Goal: Complete application form

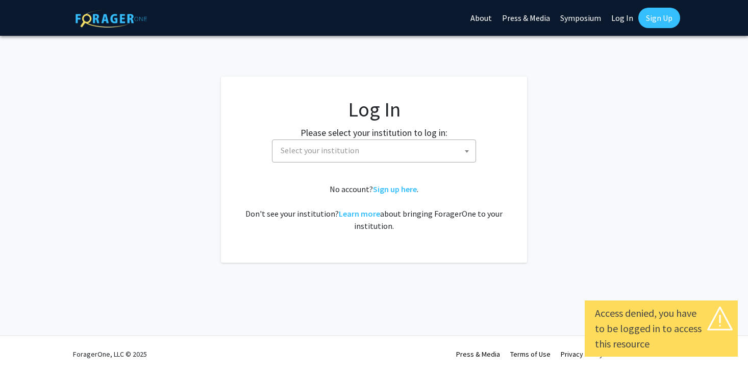
select select
click at [392, 153] on span "Select your institution" at bounding box center [376, 150] width 199 height 21
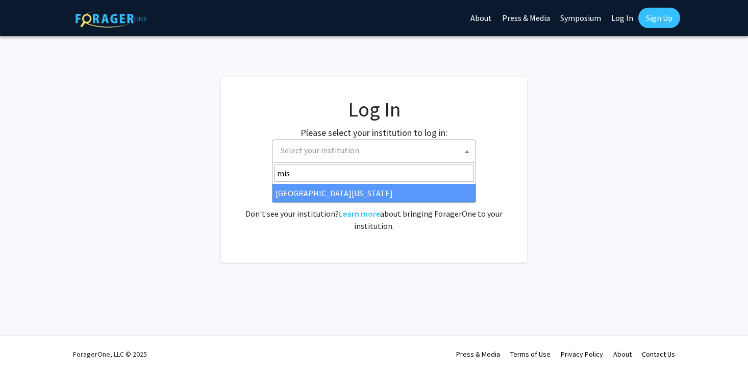
type input "mis"
select select "33"
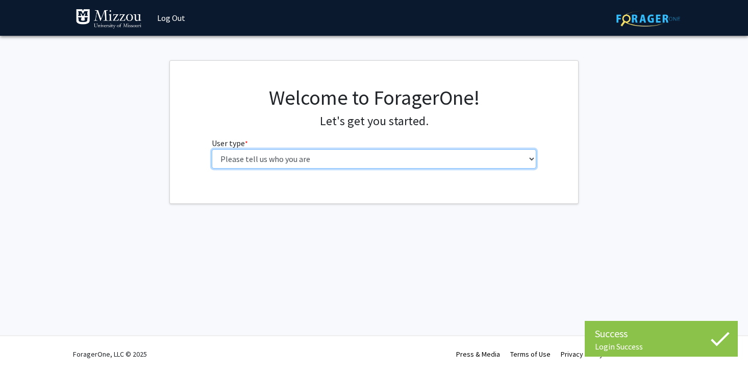
click at [430, 156] on select "Please tell us who you are Undergraduate Student Master's Student Doctoral Cand…" at bounding box center [374, 158] width 325 height 19
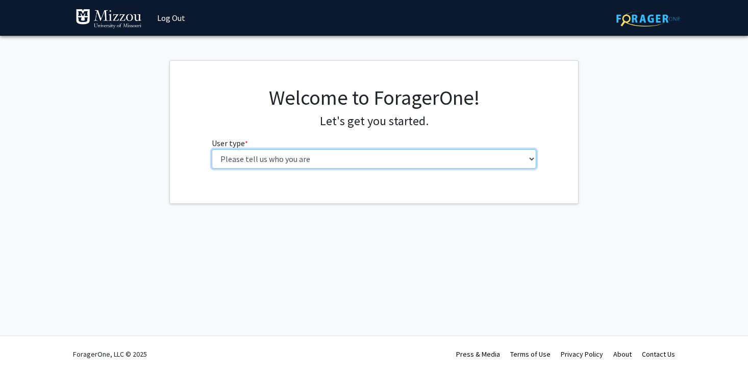
select select "5: faculty"
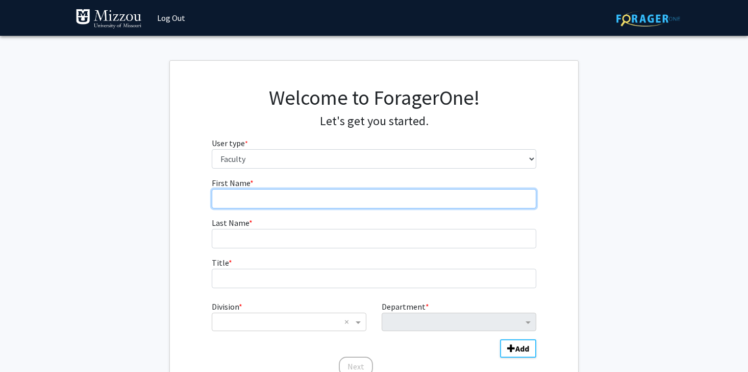
click at [406, 200] on input "First Name * required" at bounding box center [374, 198] width 325 height 19
type input "[PERSON_NAME]"
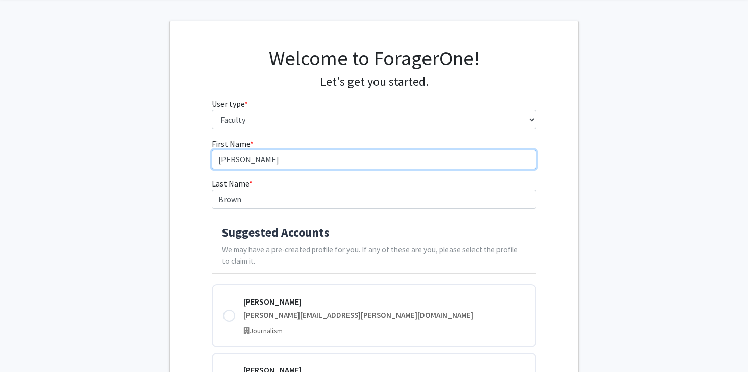
scroll to position [46, 0]
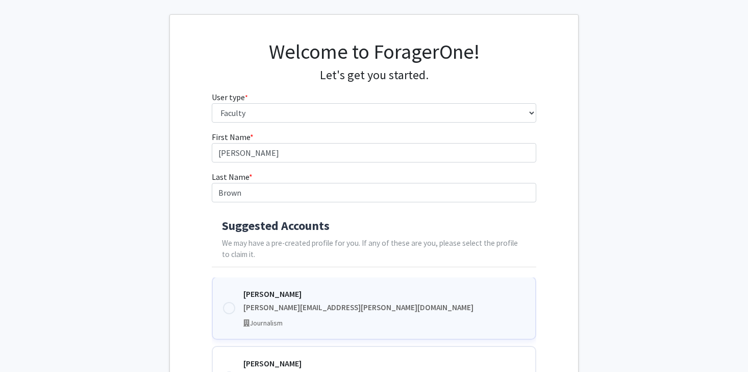
click at [232, 307] on div at bounding box center [229, 308] width 12 height 12
type input "[PERSON_NAME] [PERSON_NAME]"
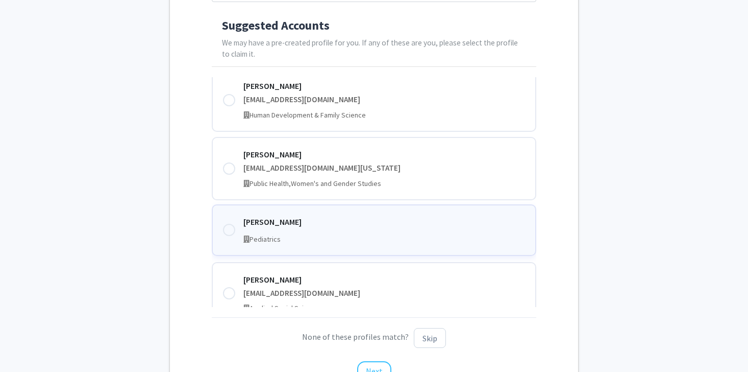
scroll to position [0, 0]
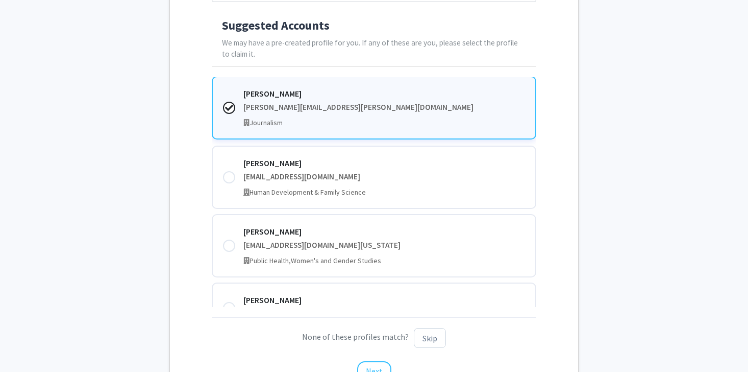
click at [371, 106] on div "[PERSON_NAME][EMAIL_ADDRESS][PERSON_NAME][DOMAIN_NAME]" at bounding box center [384, 108] width 282 height 12
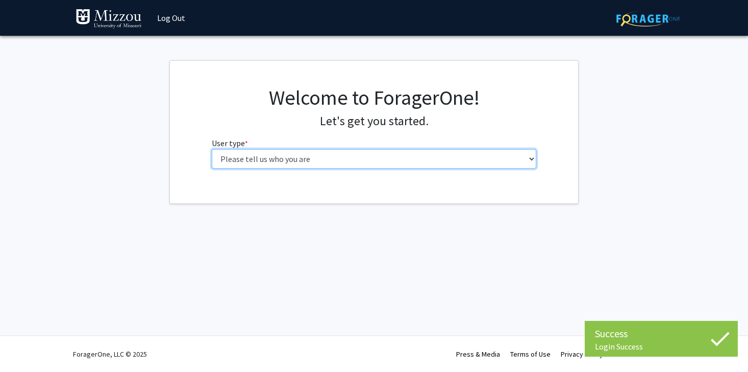
click at [385, 159] on select "Please tell us who you are Undergraduate Student Master's Student Doctoral Cand…" at bounding box center [374, 158] width 325 height 19
select select "5: faculty"
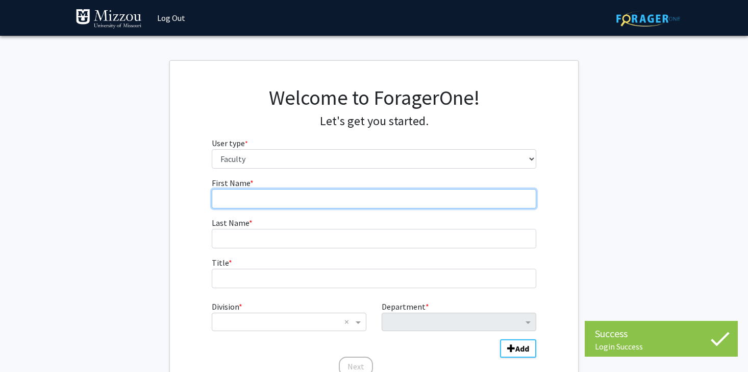
click at [423, 206] on input "First Name * required" at bounding box center [374, 198] width 325 height 19
type input "[PERSON_NAME]"
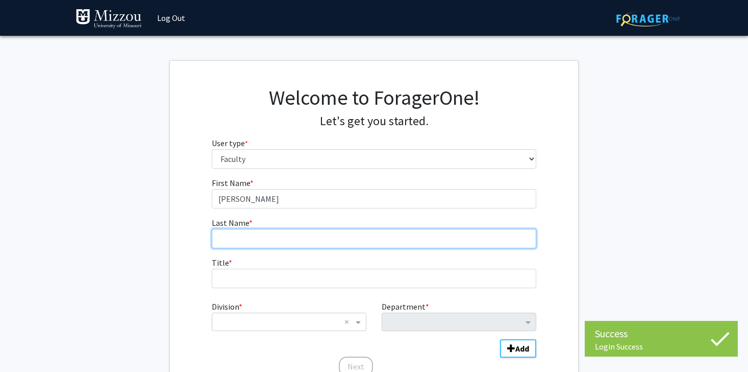
type input "Brown"
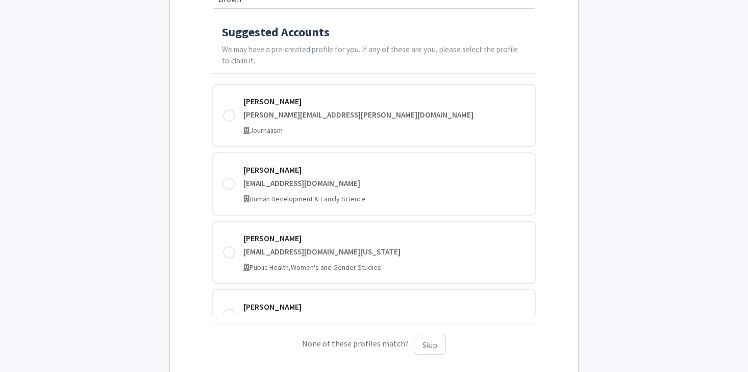
scroll to position [285, 0]
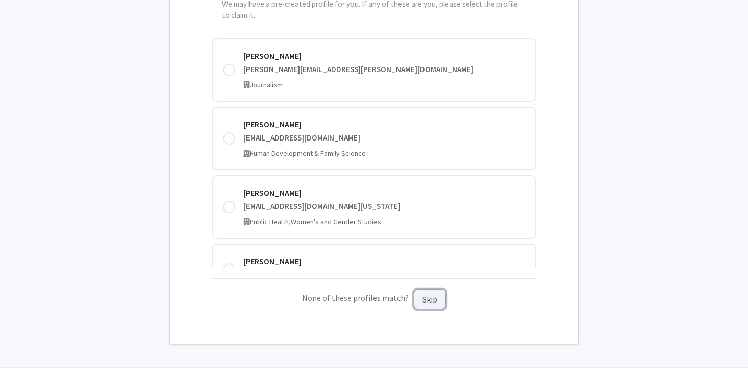
click at [427, 302] on button "Skip" at bounding box center [430, 299] width 32 height 20
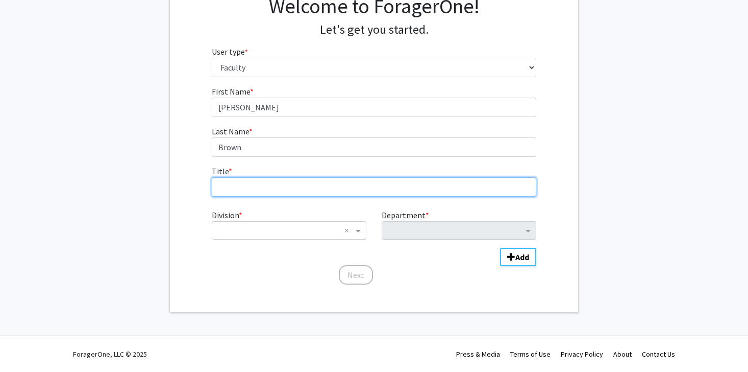
click at [353, 187] on input "Title * required" at bounding box center [374, 186] width 325 height 19
type input "Assistant Professor"
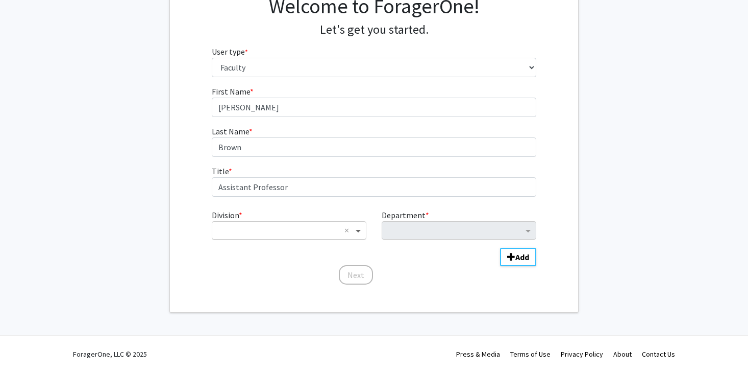
click at [360, 230] on span "Division" at bounding box center [359, 230] width 13 height 12
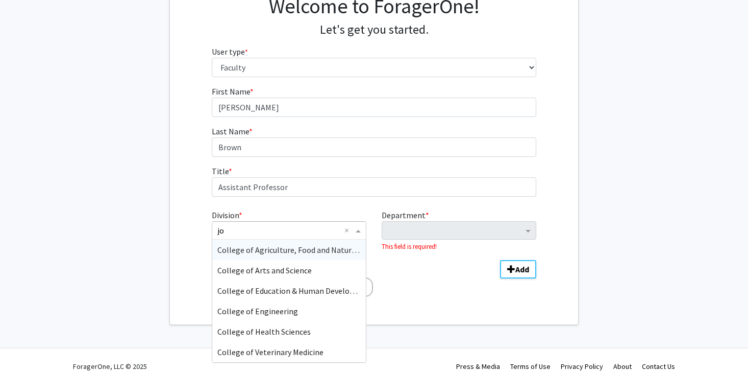
type input "jou"
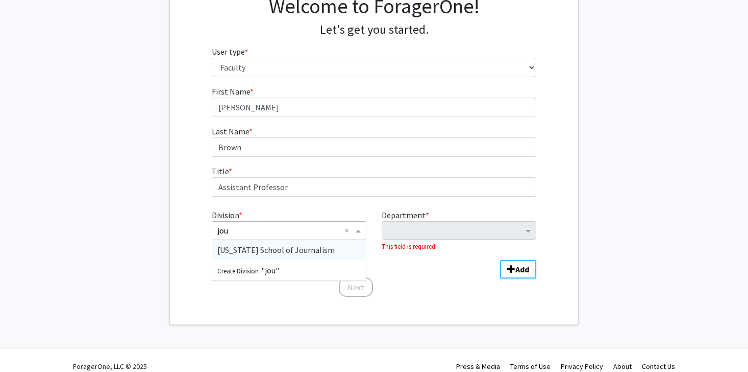
click at [326, 246] on div "[US_STATE] School of Journalism" at bounding box center [289, 249] width 154 height 20
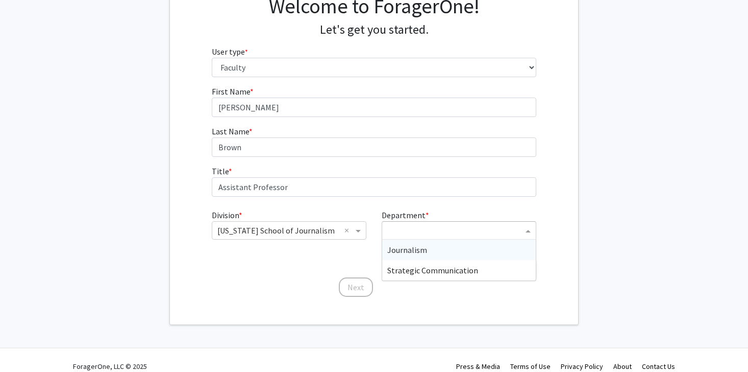
click at [448, 231] on input "Department" at bounding box center [455, 231] width 136 height 12
click at [438, 272] on span "Strategic Communication" at bounding box center [432, 270] width 91 height 10
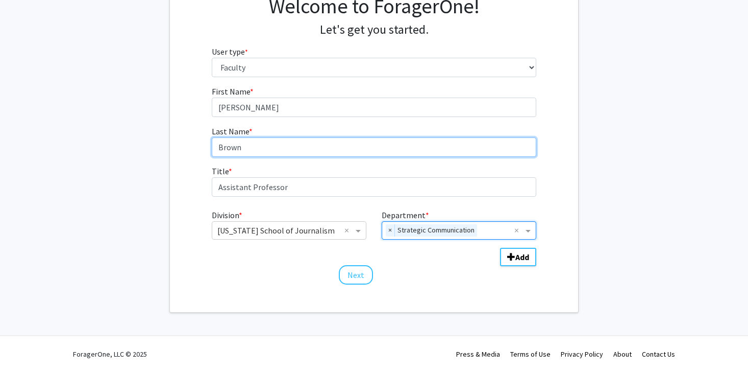
click at [218, 147] on input "Brown" at bounding box center [374, 146] width 325 height 19
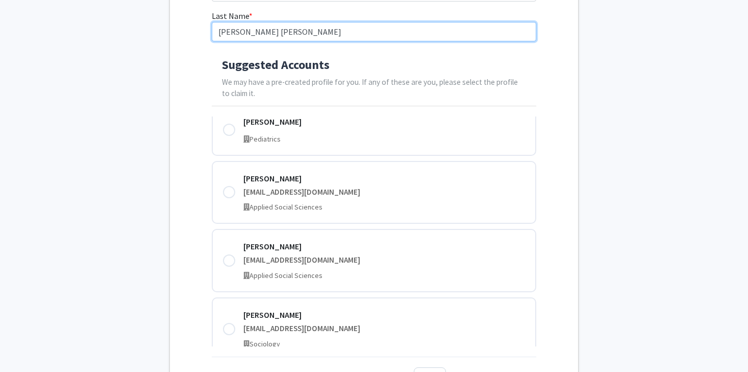
scroll to position [316, 0]
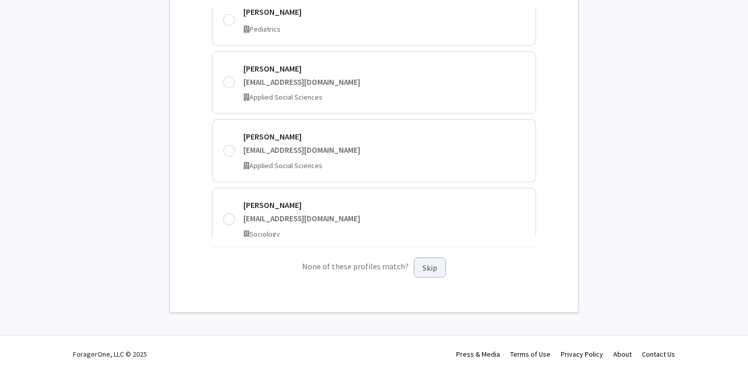
type input "[PERSON_NAME] [PERSON_NAME]"
click at [424, 266] on button "Skip" at bounding box center [430, 267] width 32 height 20
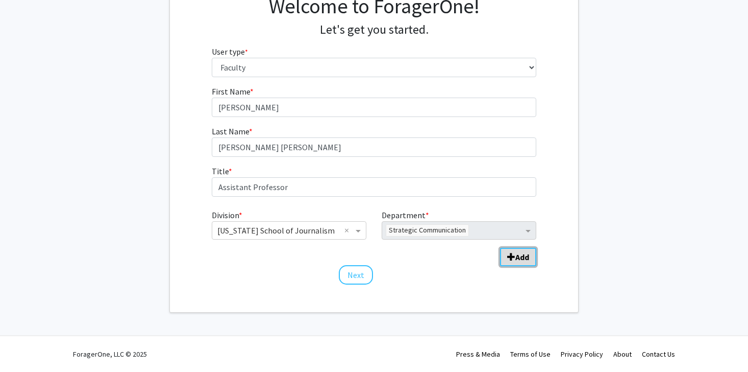
click at [520, 257] on b "Add" at bounding box center [522, 257] width 14 height 10
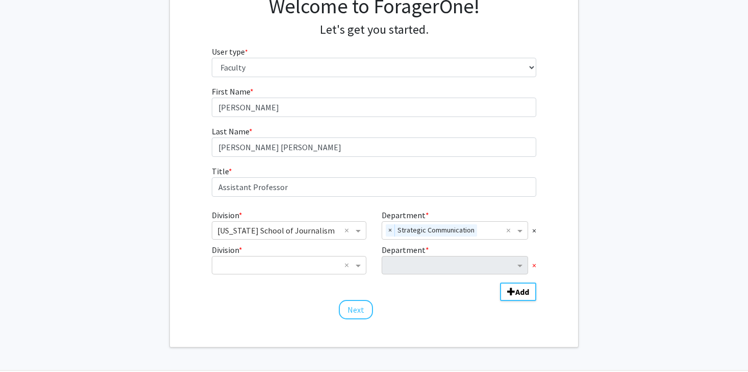
click at [533, 263] on span "×" at bounding box center [534, 265] width 4 height 12
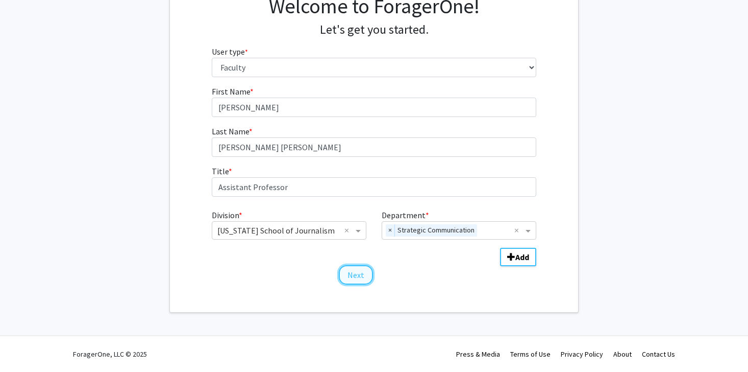
click at [358, 274] on button "Next" at bounding box center [356, 274] width 34 height 19
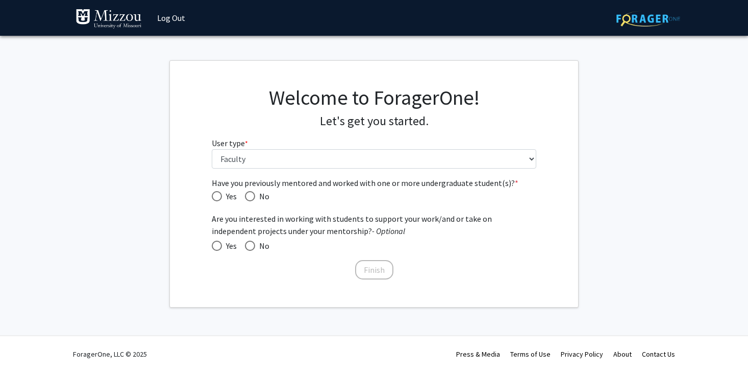
click at [217, 192] on span "Have you previously mentored and worked with one or more undergraduate student(…" at bounding box center [217, 196] width 10 height 10
click at [217, 192] on input "Yes" at bounding box center [217, 196] width 10 height 10
radio input "true"
click at [372, 273] on button "Finish" at bounding box center [374, 269] width 38 height 19
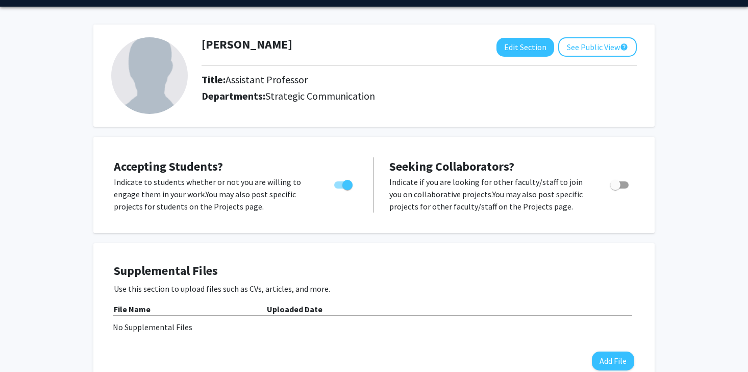
scroll to position [31, 0]
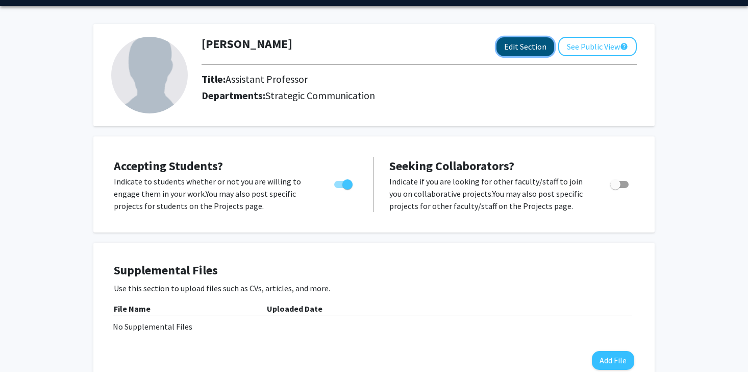
click at [526, 47] on button "Edit Section" at bounding box center [526, 46] width 58 height 19
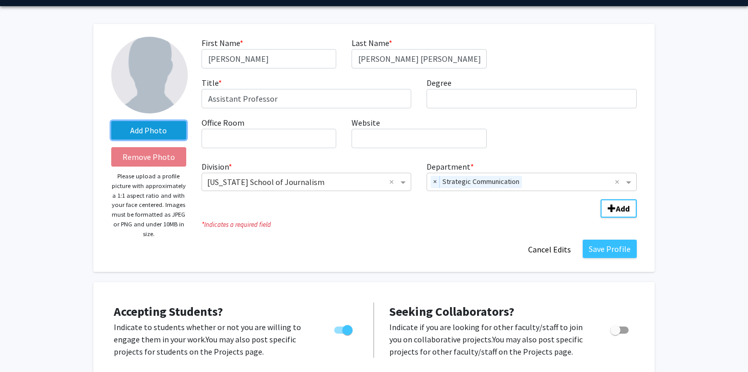
click at [170, 127] on label "Add Photo" at bounding box center [148, 130] width 75 height 18
click at [0, 0] on input "Add Photo" at bounding box center [0, 0] width 0 height 0
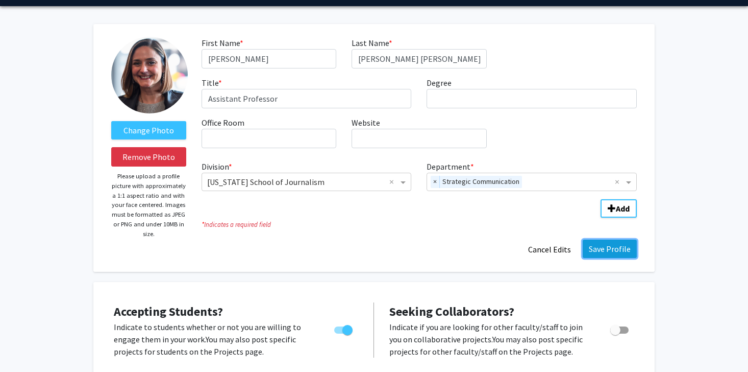
click at [620, 253] on button "Save Profile" at bounding box center [610, 248] width 54 height 18
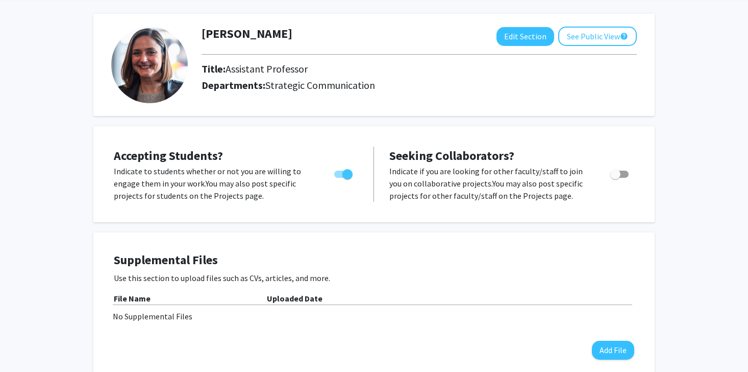
scroll to position [0, 0]
